Goal: Navigation & Orientation: Find specific page/section

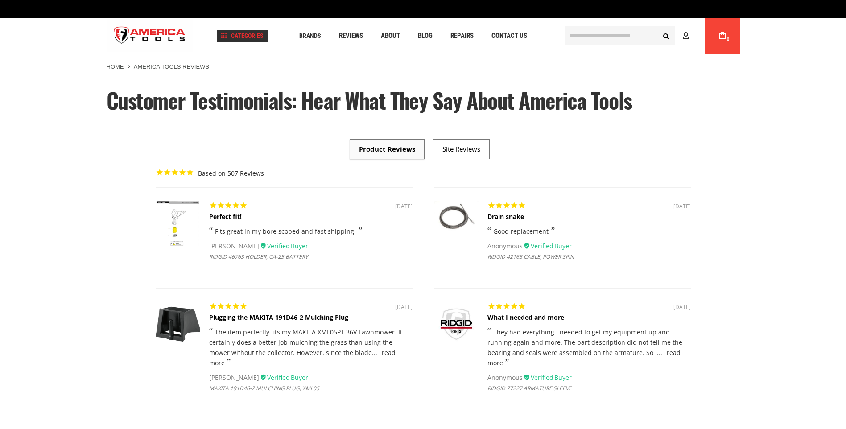
click at [228, 36] on span "Categories" at bounding box center [242, 36] width 43 height 6
click at [241, 36] on span "Categories" at bounding box center [242, 36] width 43 height 6
click at [227, 37] on span "Categories" at bounding box center [242, 36] width 43 height 6
click at [172, 34] on img "store logo" at bounding box center [150, 35] width 87 height 33
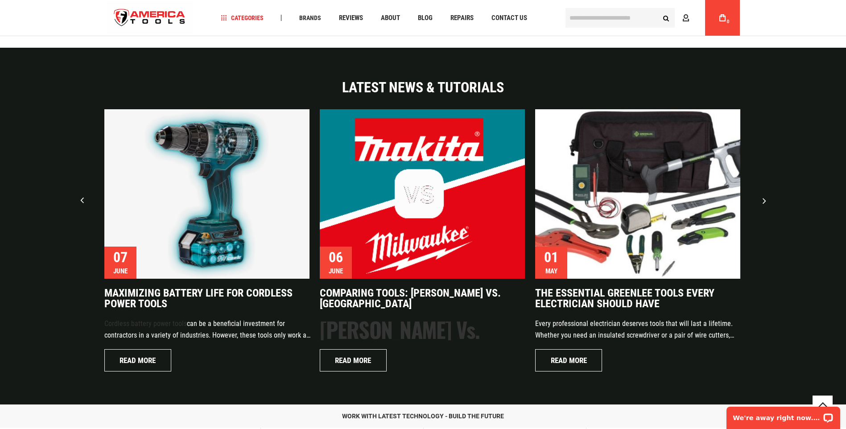
click at [264, 224] on img "1 / 8" at bounding box center [206, 194] width 205 height 170
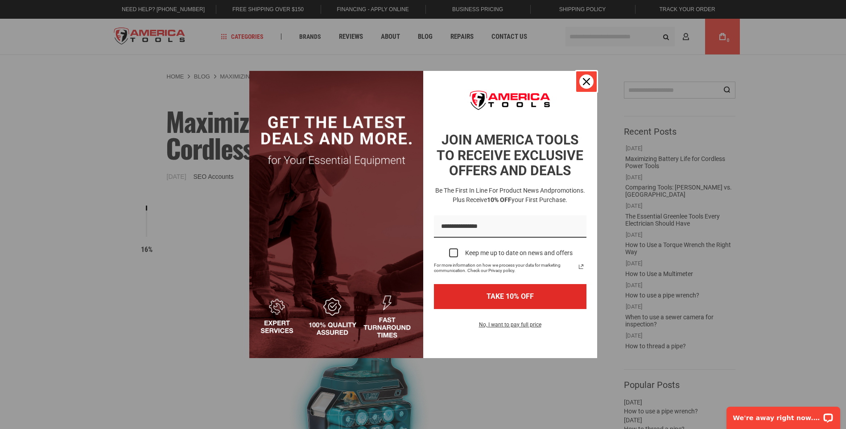
click at [589, 78] on icon "close icon" at bounding box center [586, 81] width 7 height 7
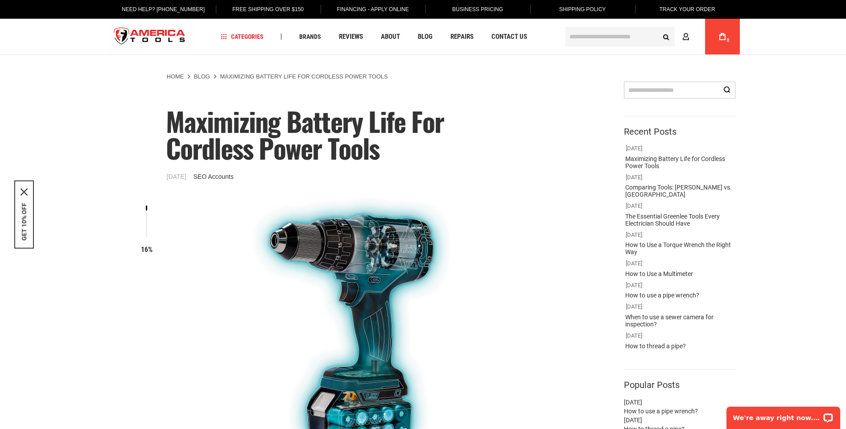
click at [151, 30] on img "store logo" at bounding box center [150, 36] width 87 height 33
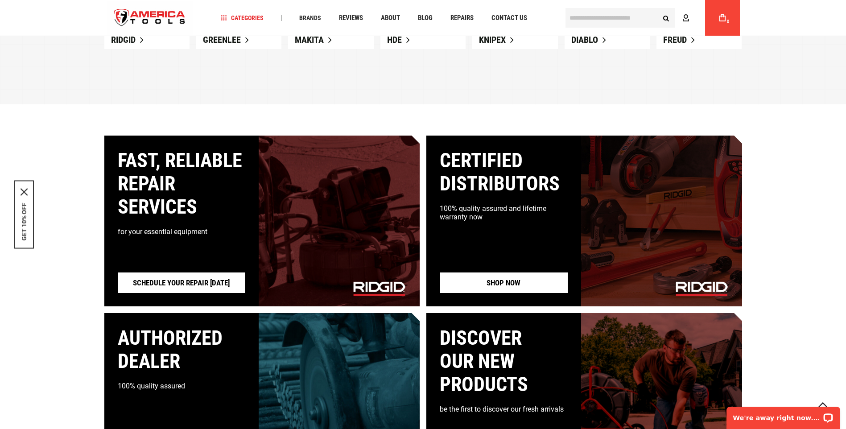
scroll to position [803, 0]
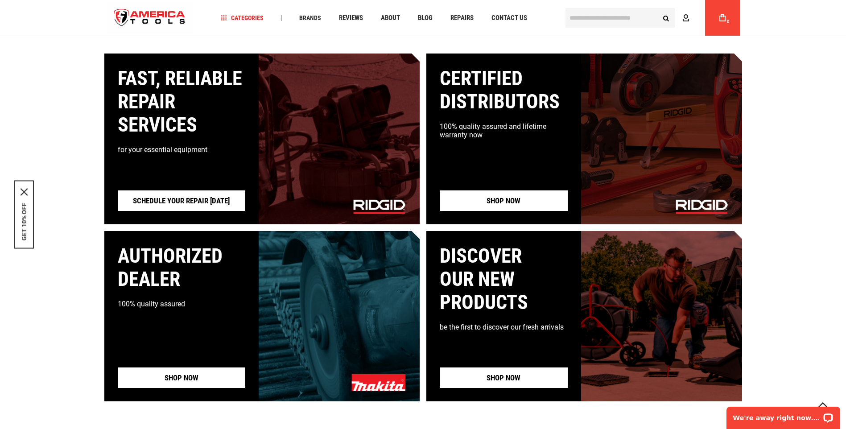
click at [174, 199] on link "Schedule your repair [DATE]" at bounding box center [182, 201] width 128 height 21
